Goal: Book appointment/travel/reservation

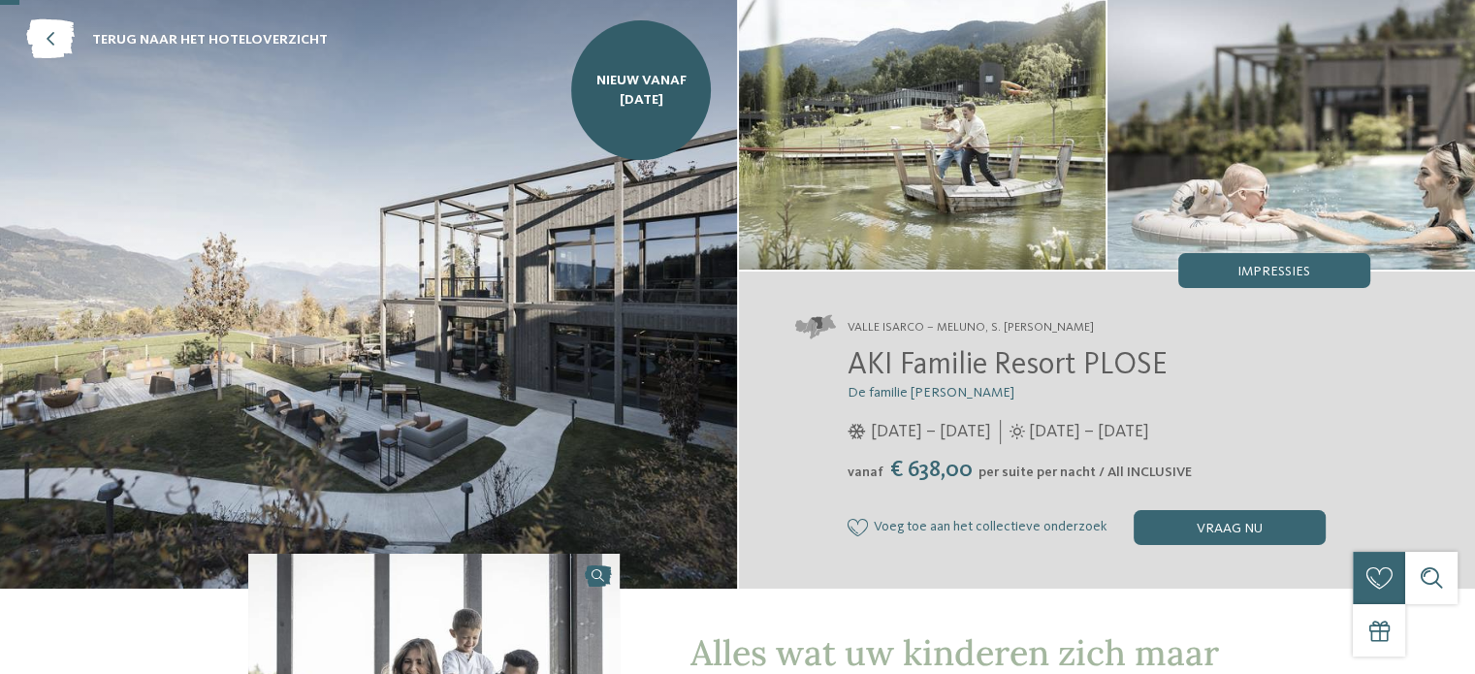
scroll to position [97, 0]
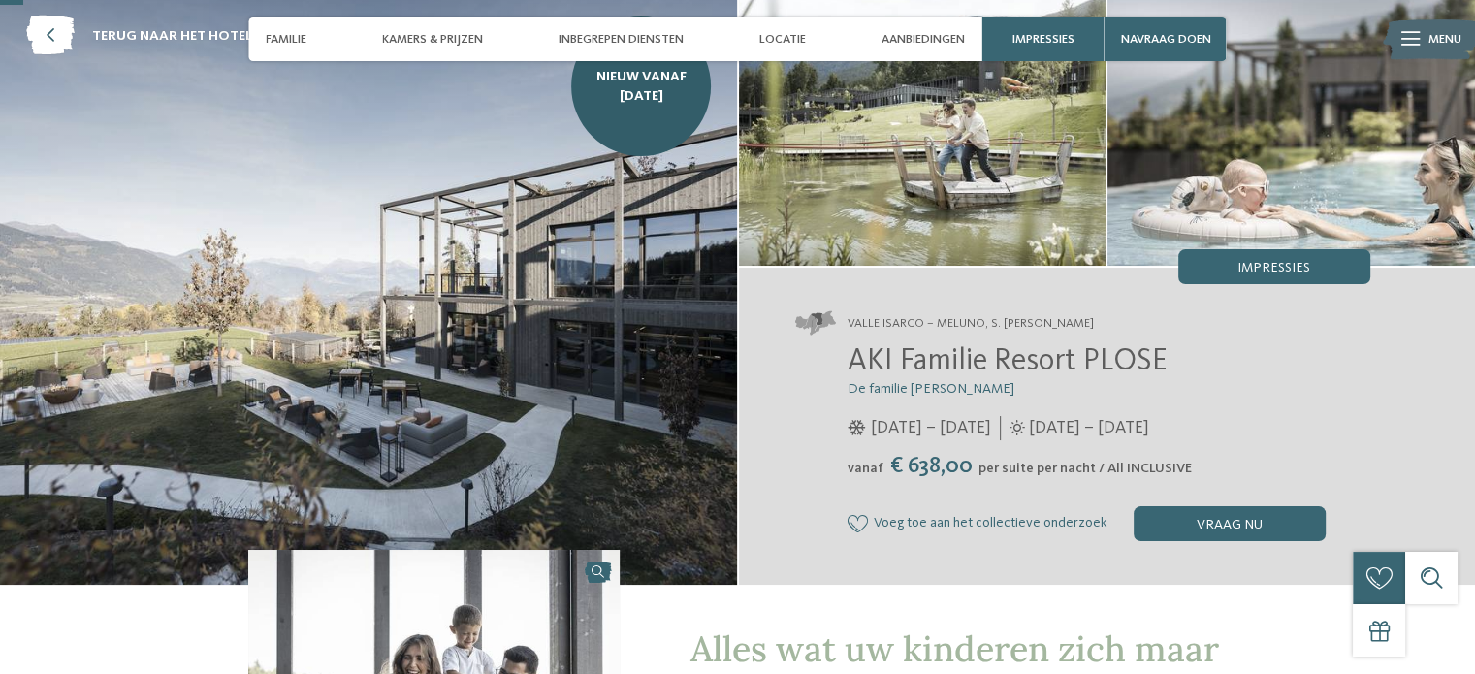
click at [1094, 328] on font "Valle Isarco – Meluno, S. [PERSON_NAME]" at bounding box center [971, 323] width 246 height 13
drag, startPoint x: 1123, startPoint y: 321, endPoint x: 1071, endPoint y: 323, distance: 52.4
click at [1086, 321] on address "Valle Isarco – Meluno, S. [PERSON_NAME]" at bounding box center [1082, 323] width 575 height 24
drag, startPoint x: 788, startPoint y: 34, endPoint x: 788, endPoint y: 45, distance: 10.7
click at [788, 36] on font "Locatie" at bounding box center [782, 39] width 47 height 13
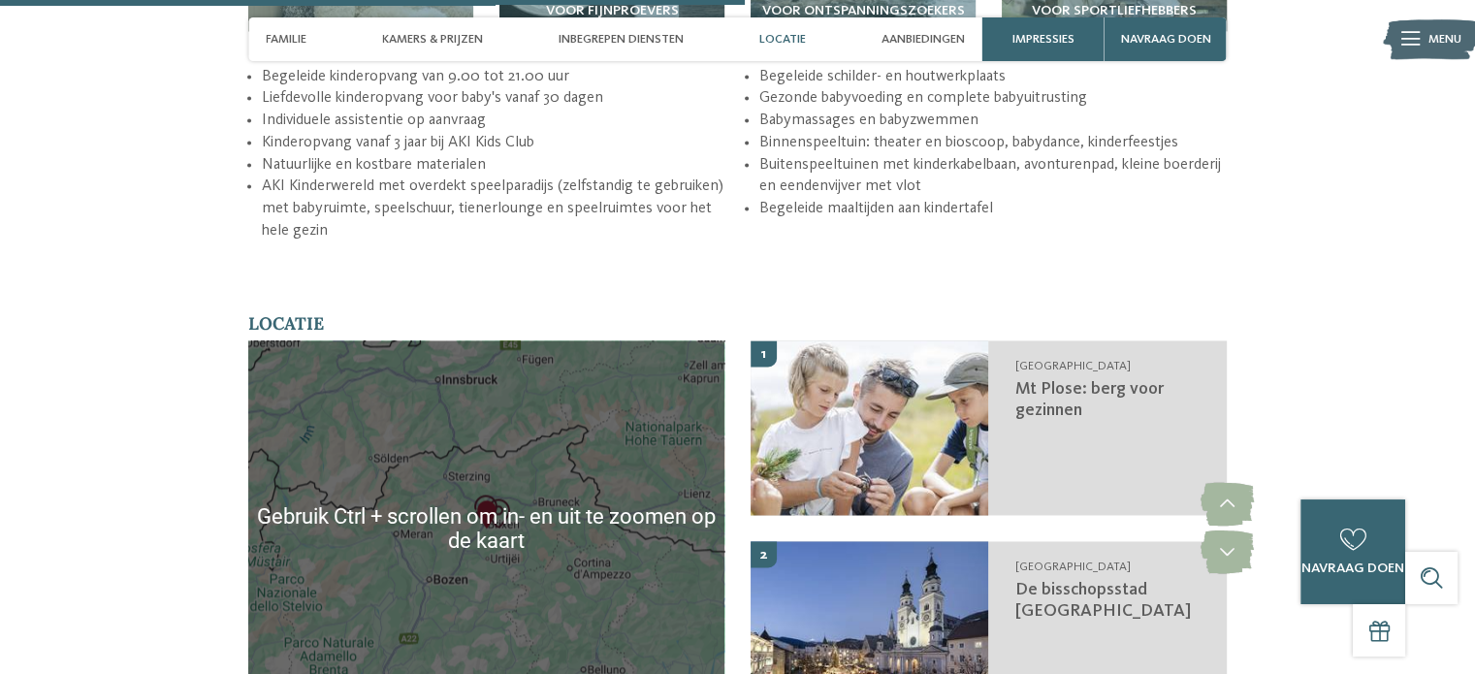
scroll to position [3093, 0]
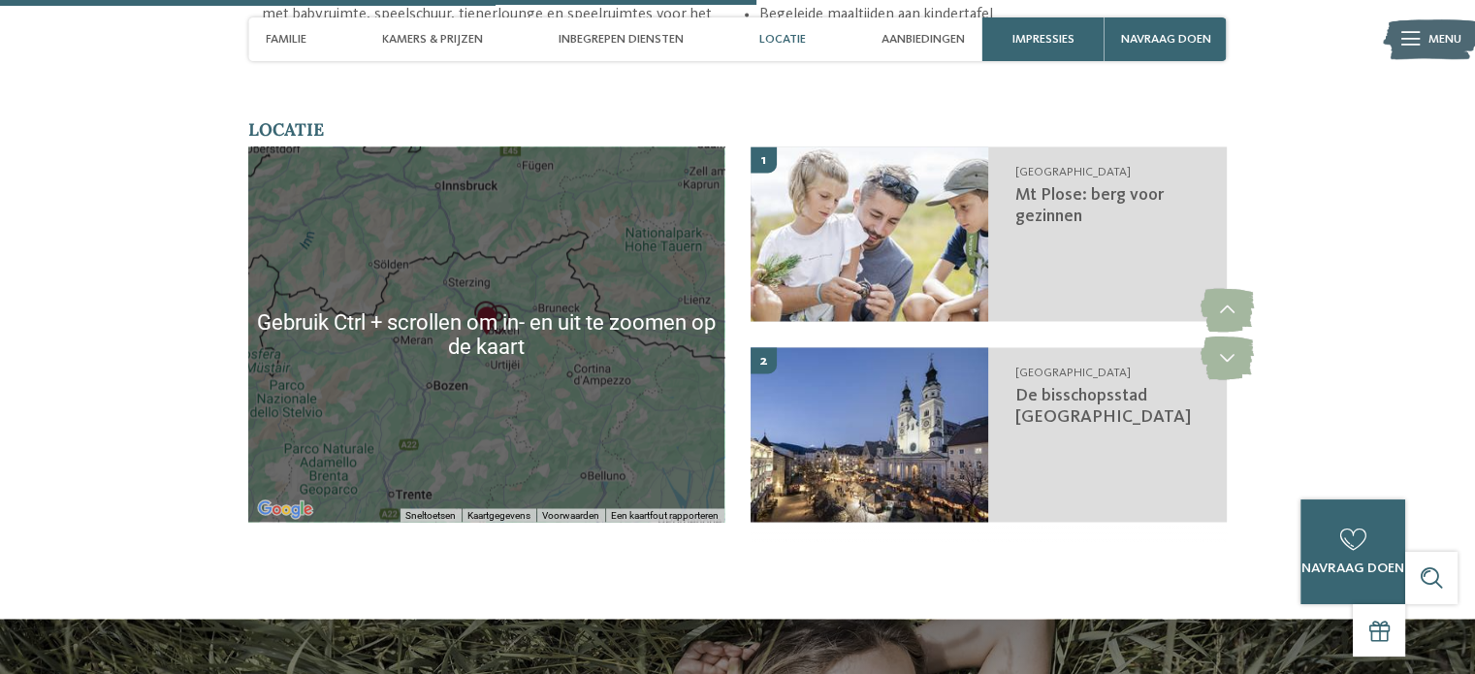
click at [586, 352] on div at bounding box center [486, 333] width 476 height 375
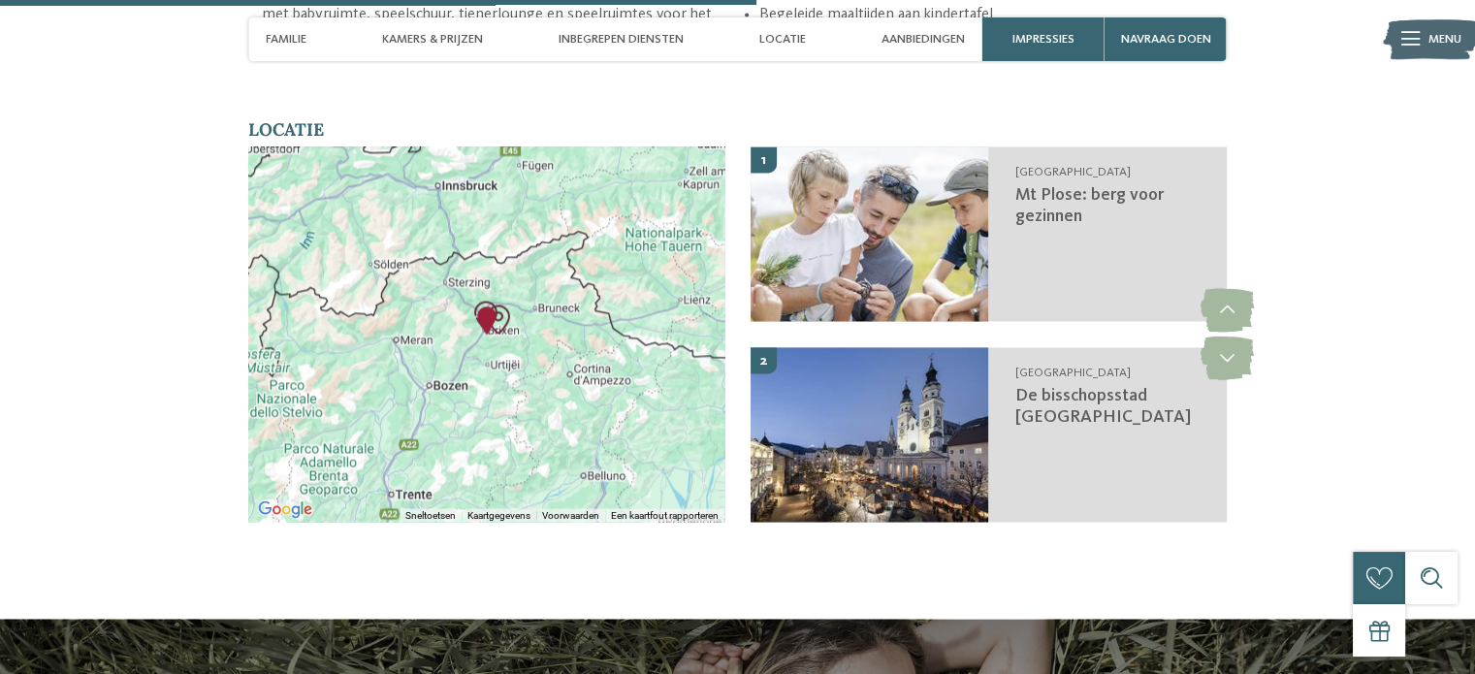
click at [520, 303] on div at bounding box center [486, 333] width 476 height 375
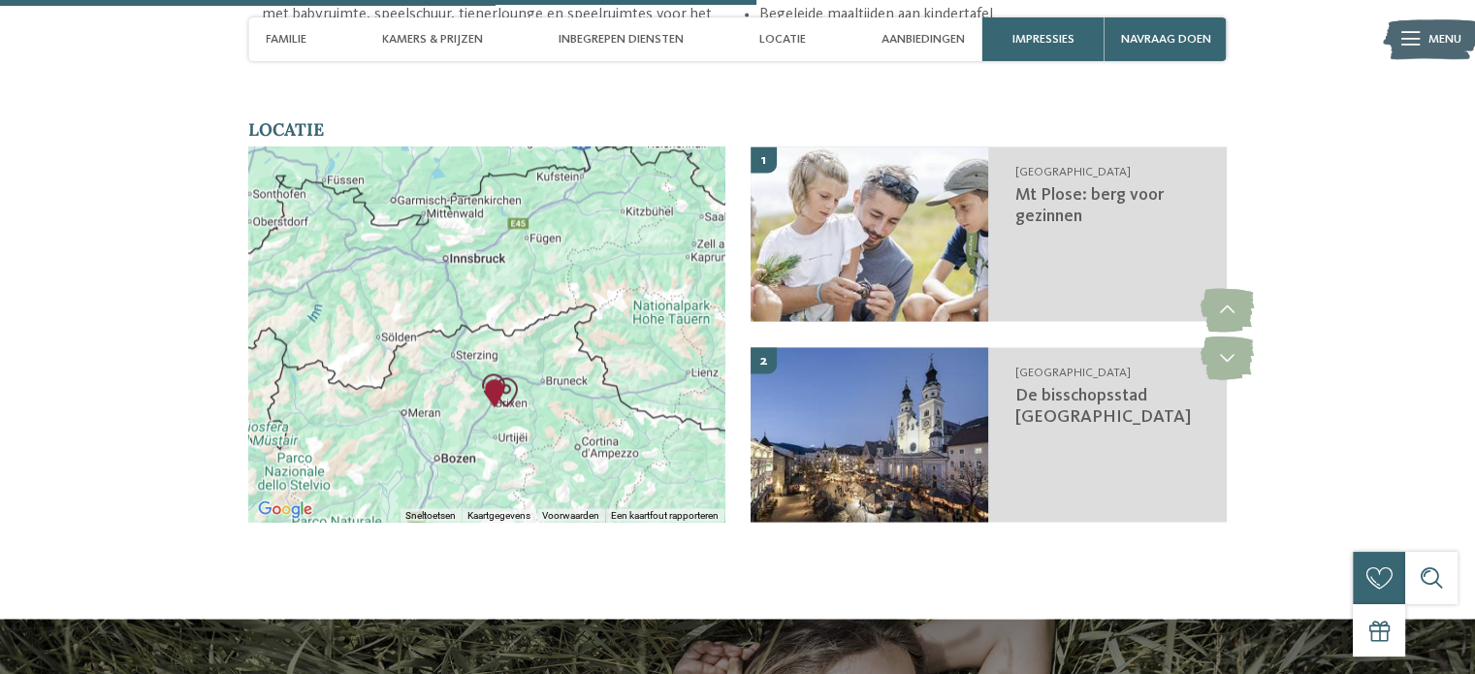
drag, startPoint x: 539, startPoint y: 239, endPoint x: 547, endPoint y: 313, distance: 75.1
click at [547, 313] on div at bounding box center [486, 333] width 476 height 375
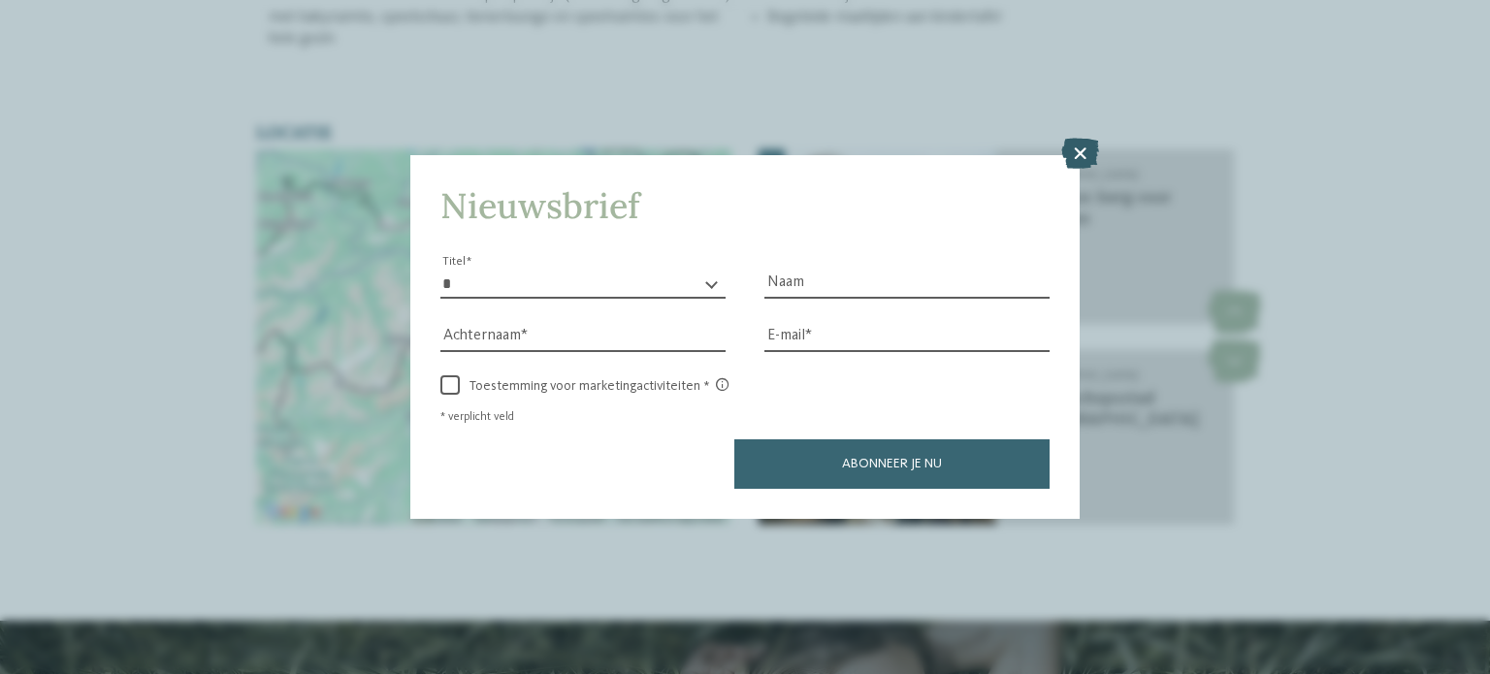
click at [1077, 151] on icon at bounding box center [1080, 153] width 38 height 31
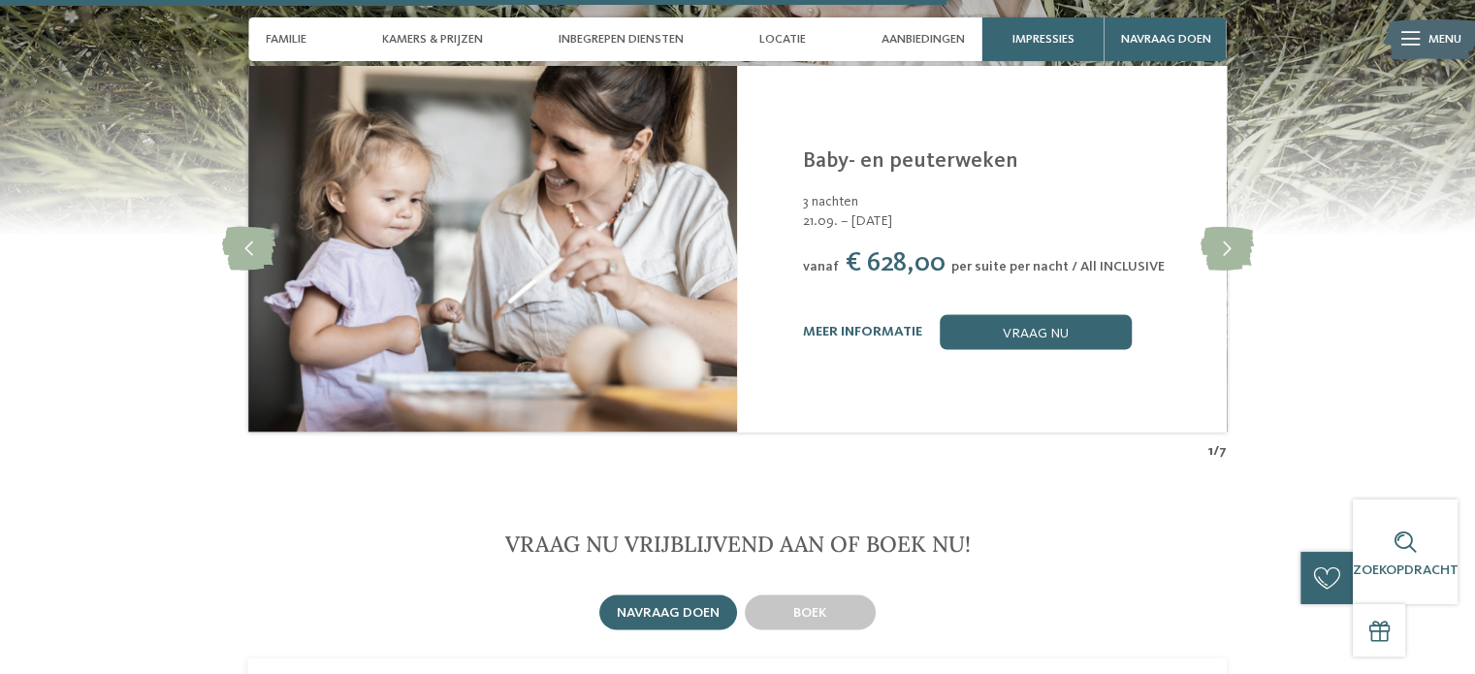
scroll to position [3578, 0]
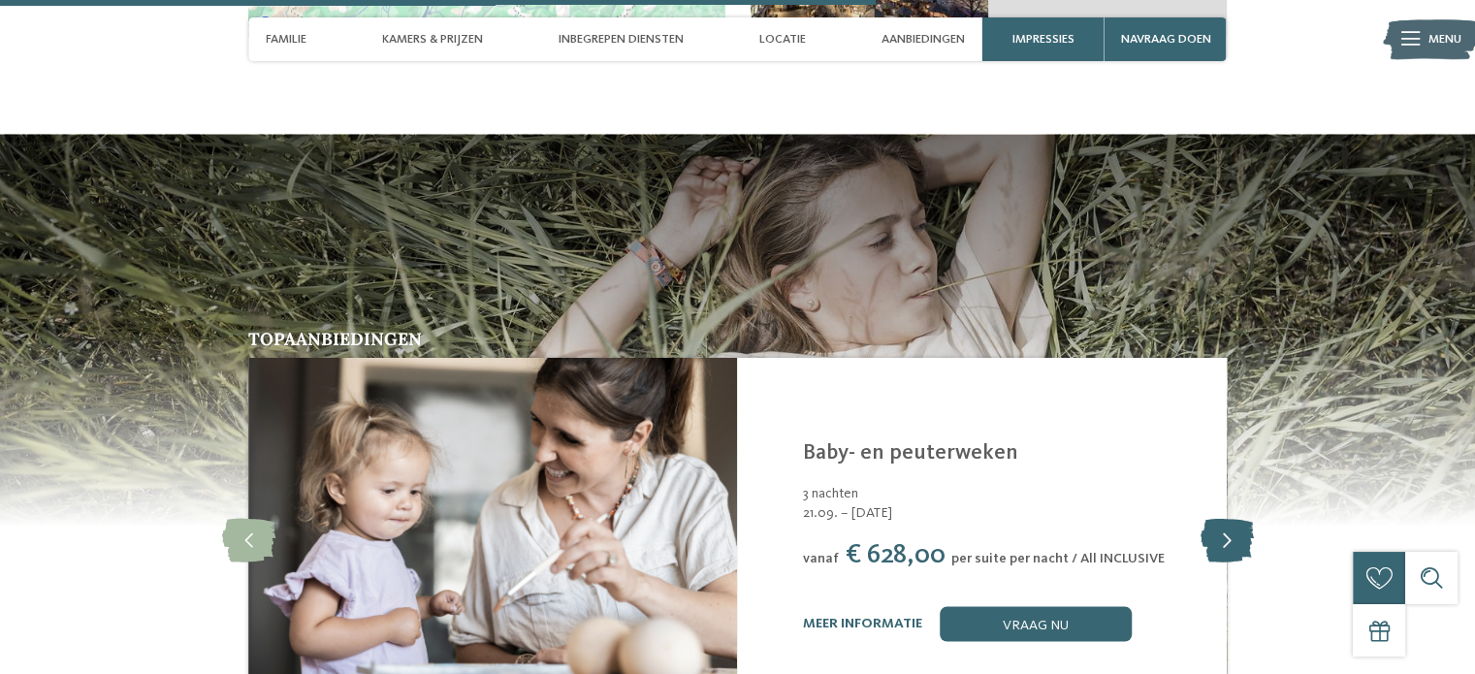
click at [1222, 518] on icon at bounding box center [1226, 540] width 53 height 44
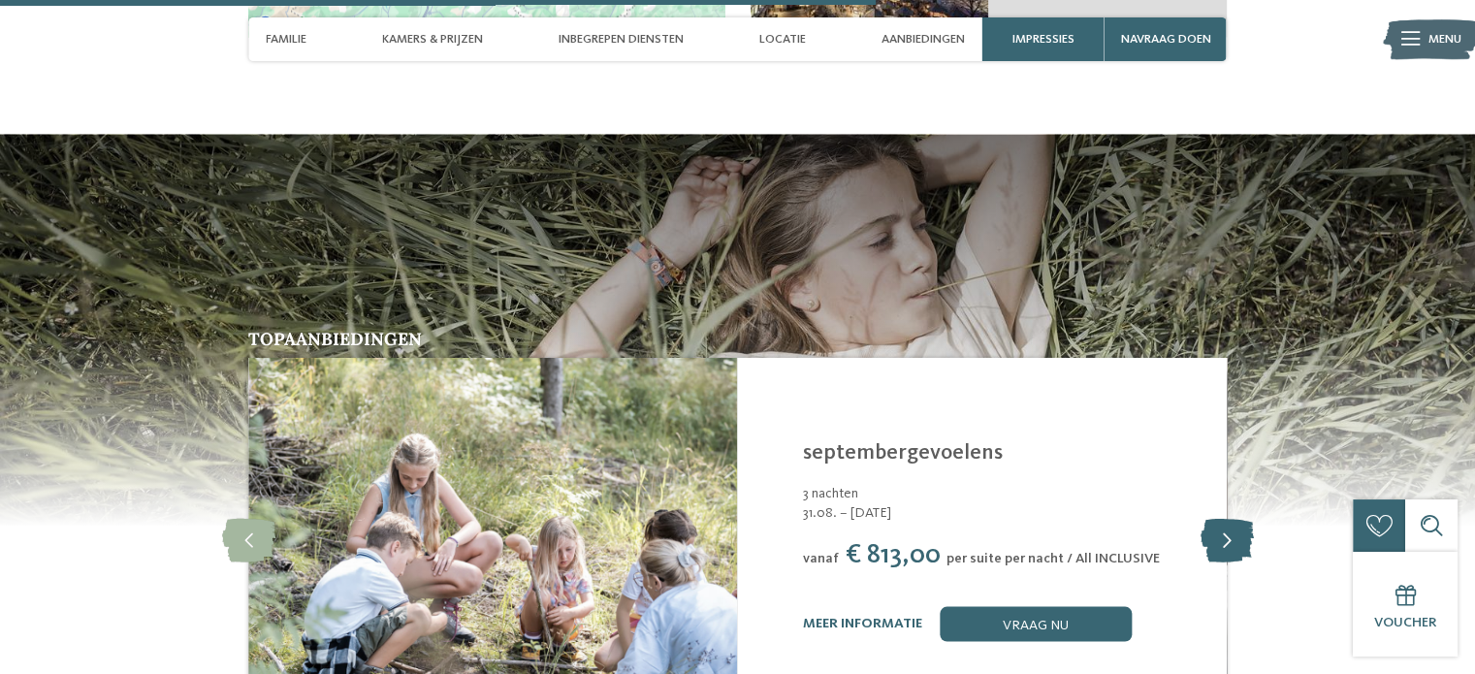
click at [1222, 518] on icon at bounding box center [1226, 540] width 53 height 44
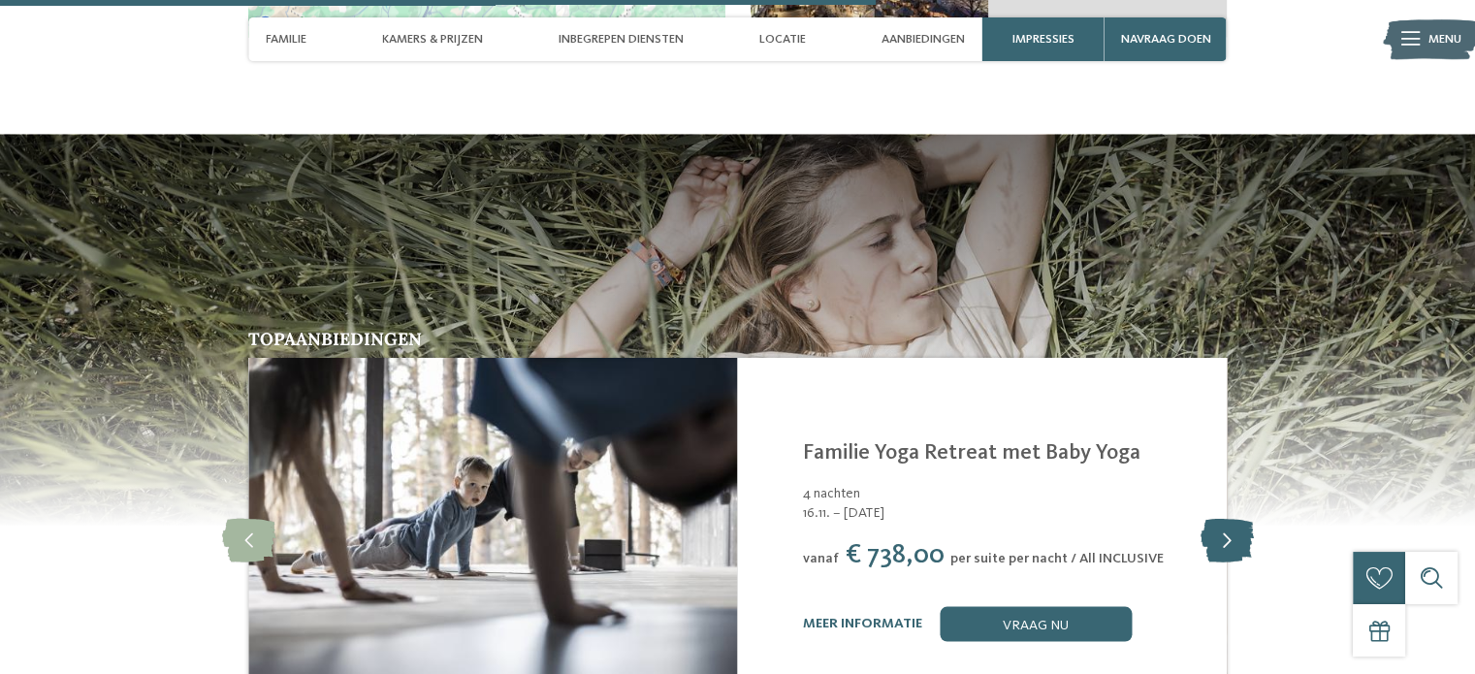
click at [1222, 518] on icon at bounding box center [1226, 540] width 53 height 44
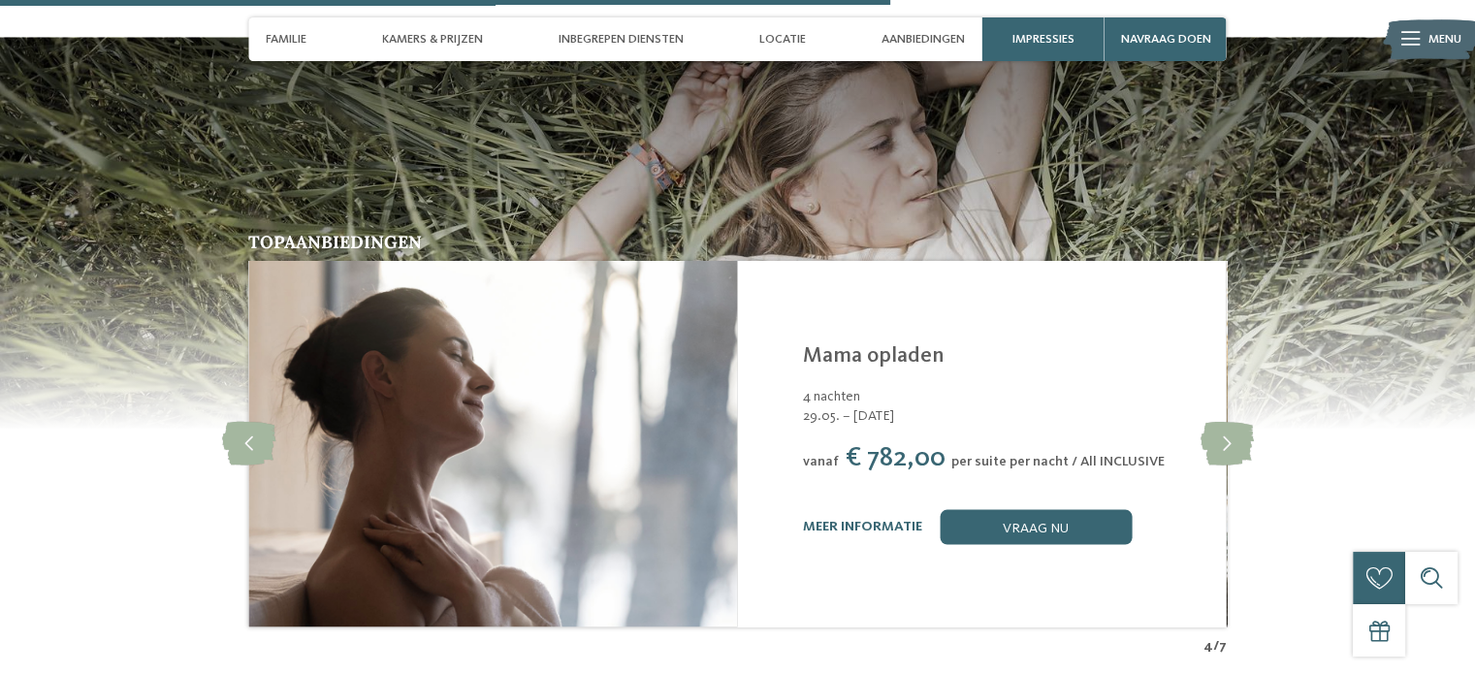
scroll to position [3384, 0]
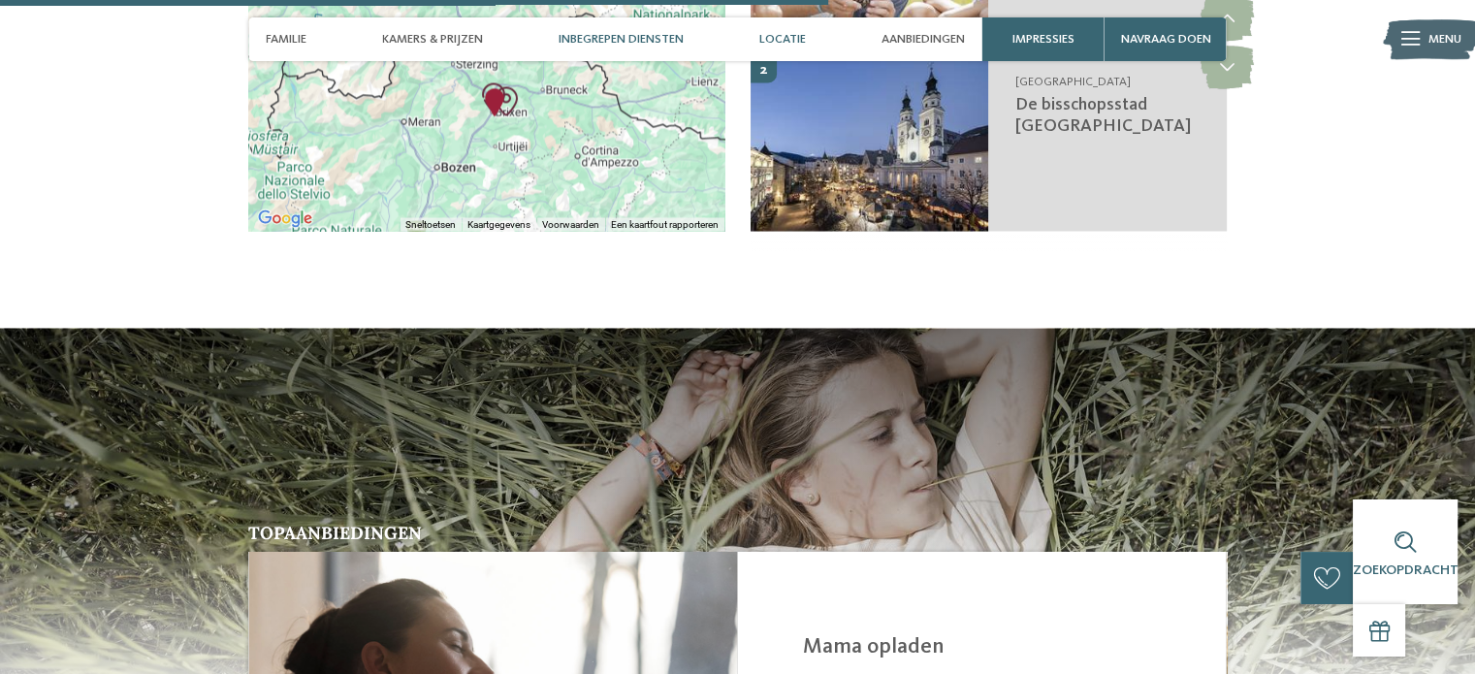
click at [570, 36] on font "Inbegrepen diensten" at bounding box center [621, 39] width 125 height 13
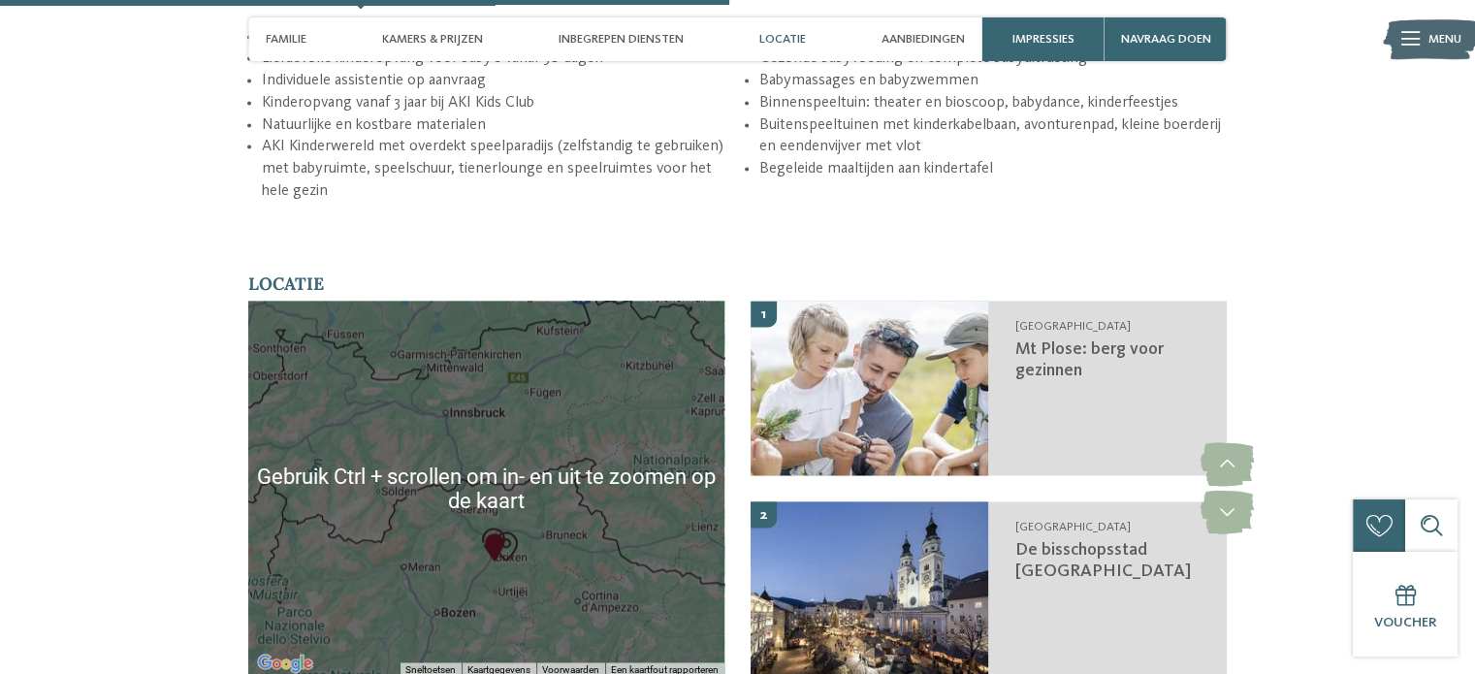
scroll to position [2982, 0]
